Goal: Transaction & Acquisition: Obtain resource

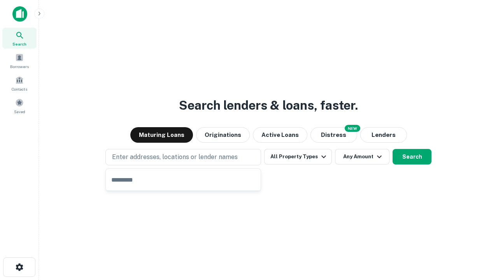
type input "**********"
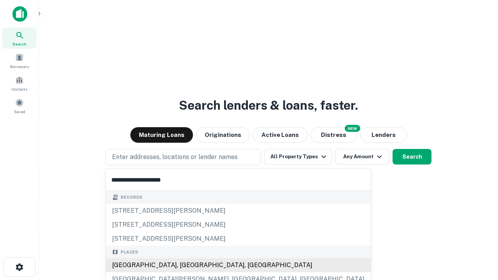
click at [186, 266] on div "[GEOGRAPHIC_DATA], [GEOGRAPHIC_DATA], [GEOGRAPHIC_DATA]" at bounding box center [238, 266] width 265 height 14
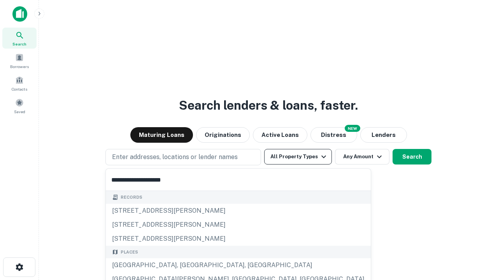
click at [298, 157] on button "All Property Types" at bounding box center [298, 157] width 68 height 16
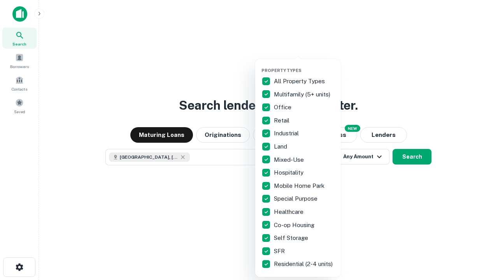
click at [305, 65] on button "button" at bounding box center [305, 65] width 86 height 0
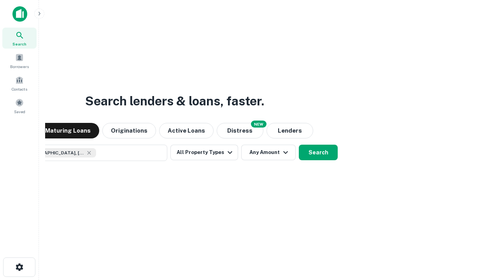
scroll to position [12, 0]
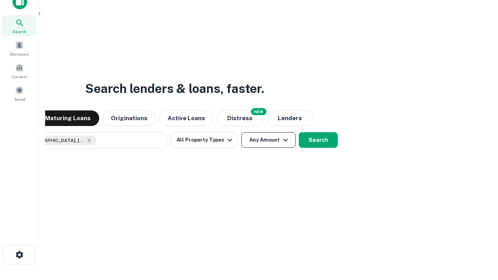
click at [241, 132] on button "Any Amount" at bounding box center [268, 140] width 55 height 16
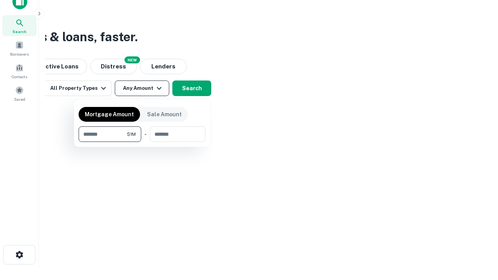
type input "*******"
click at [142, 142] on button "button" at bounding box center [142, 142] width 127 height 0
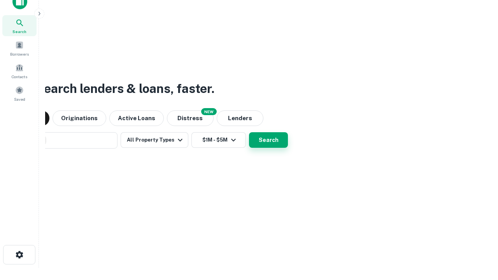
click at [249, 132] on button "Search" at bounding box center [268, 140] width 39 height 16
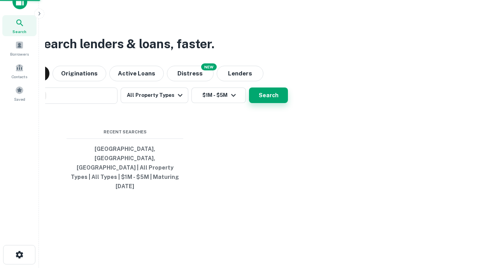
scroll to position [21, 220]
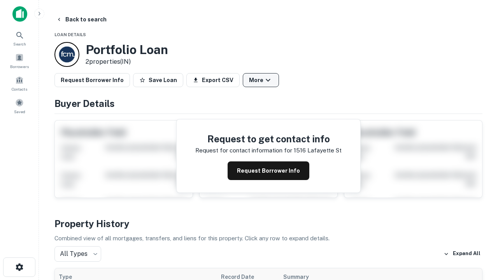
click at [261, 80] on button "More" at bounding box center [261, 80] width 36 height 14
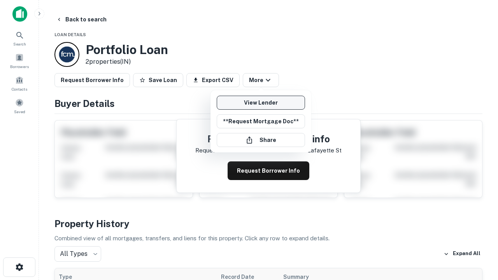
click at [261, 103] on link "View Lender" at bounding box center [261, 103] width 88 height 14
